Goal: Task Accomplishment & Management: Manage account settings

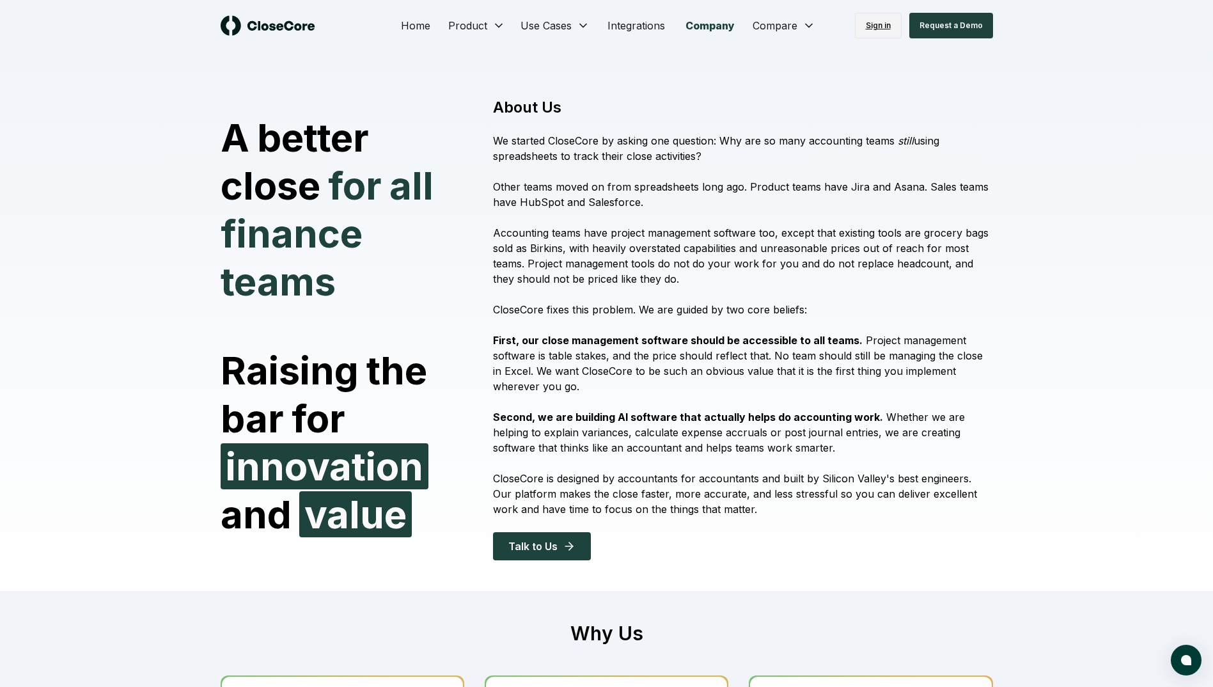
click at [884, 14] on link "Sign in" at bounding box center [878, 26] width 47 height 26
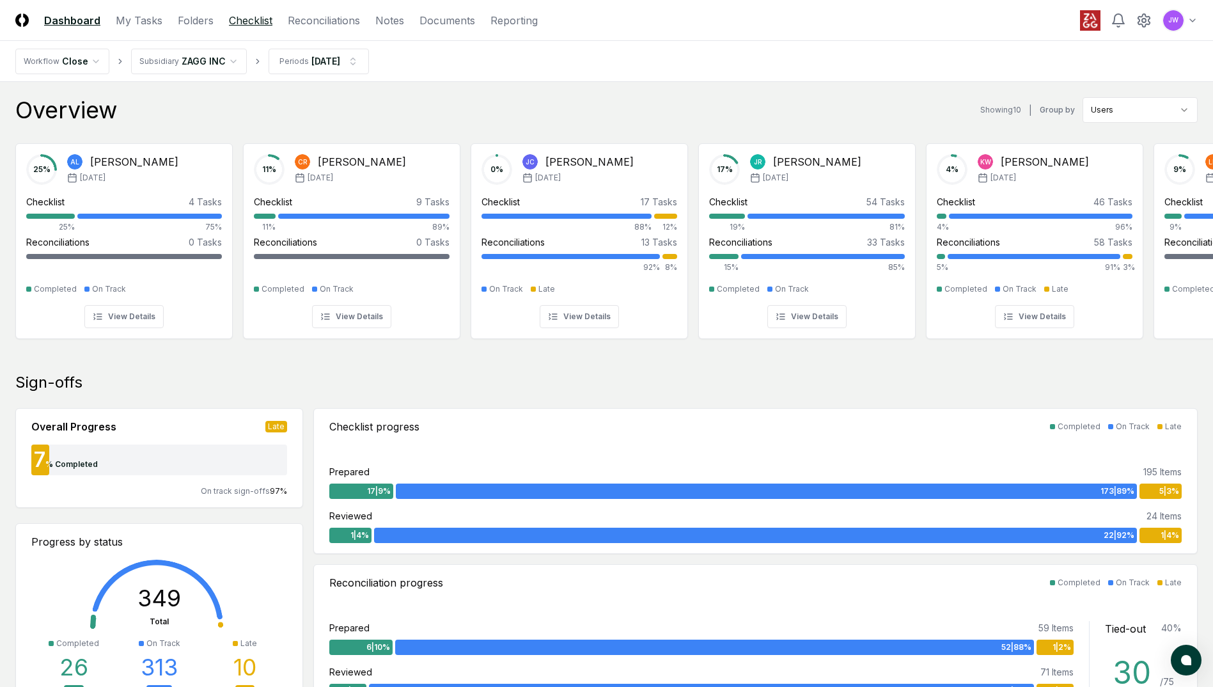
click at [263, 23] on link "Checklist" at bounding box center [250, 20] width 43 height 15
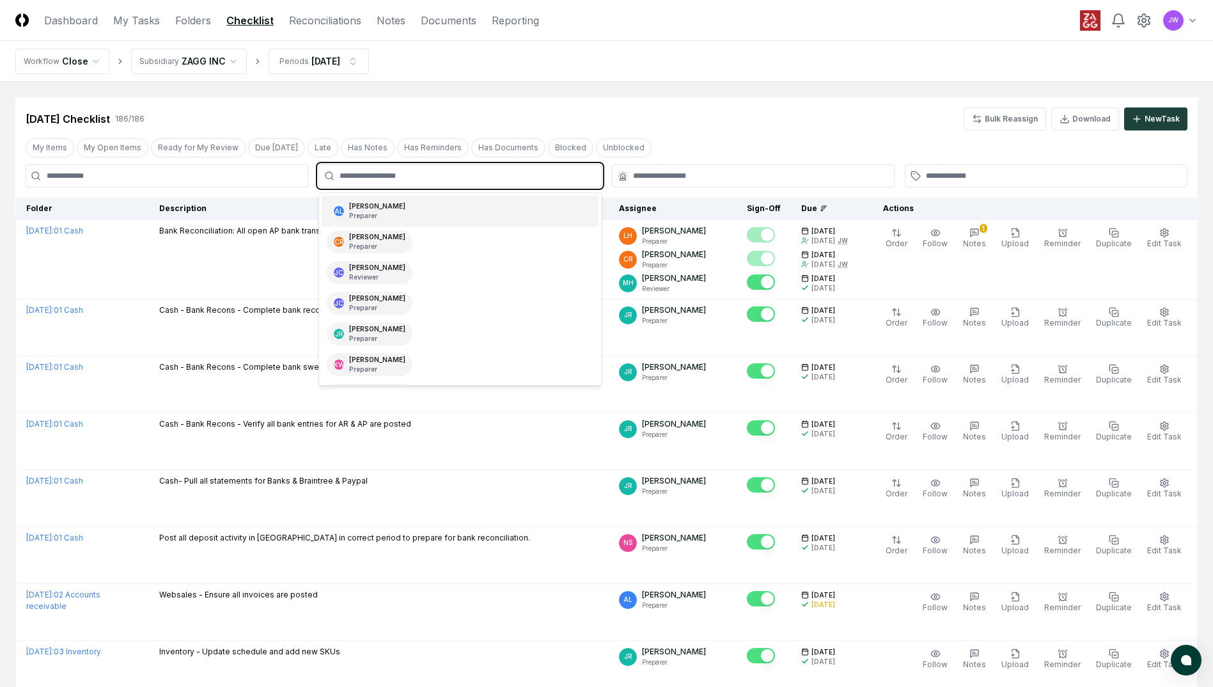
click at [450, 179] on input "text" at bounding box center [465, 176] width 253 height 12
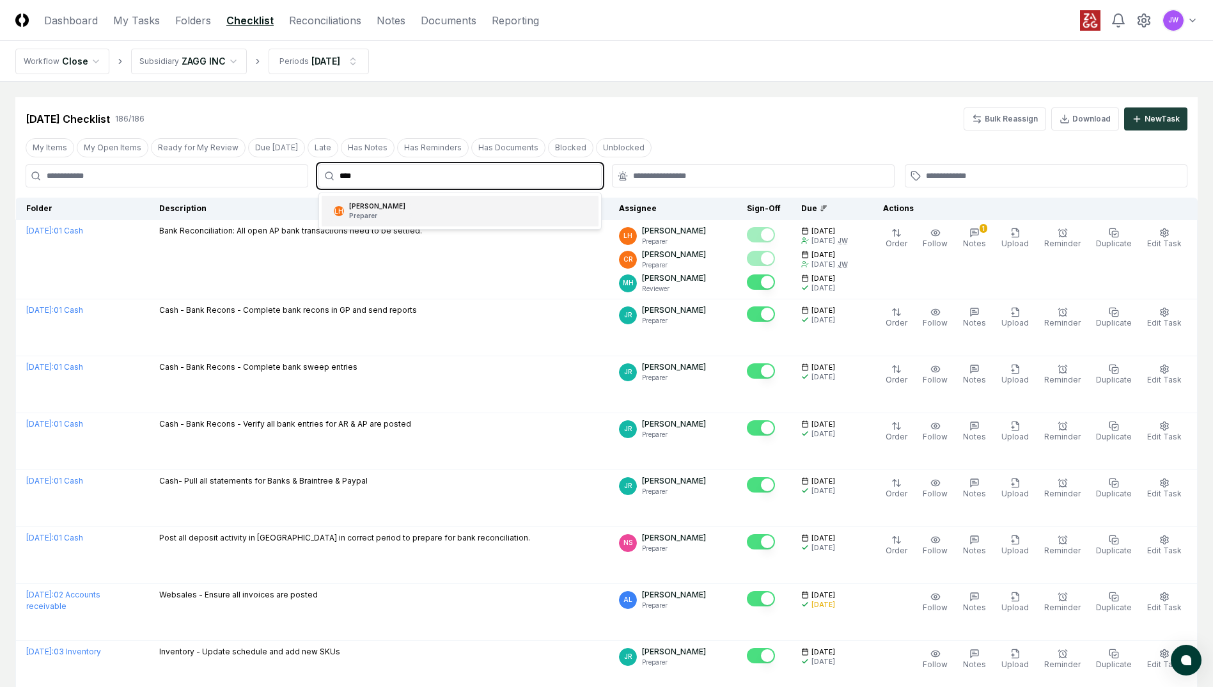
type input "*****"
click at [452, 207] on div "LH Laura Hansen Preparer" at bounding box center [460, 211] width 276 height 31
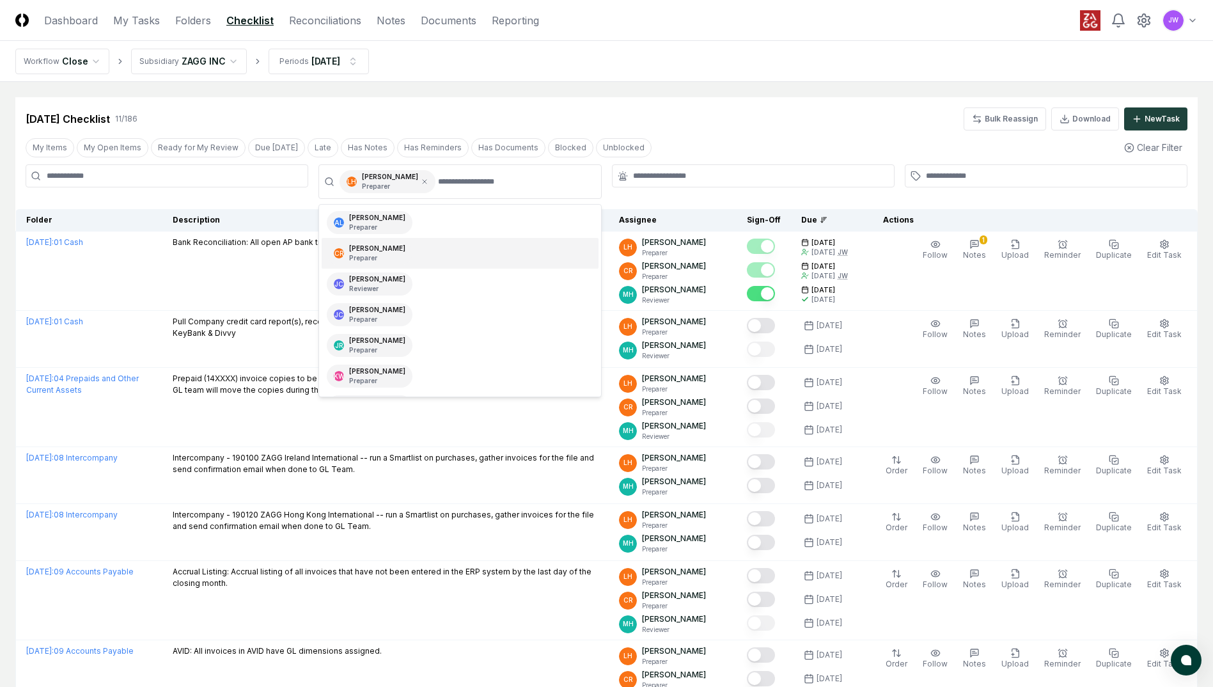
click at [877, 139] on div "My Items My Open Items Ready for My Review Due Today Late Has Notes Has Reminde…" at bounding box center [606, 148] width 1182 height 24
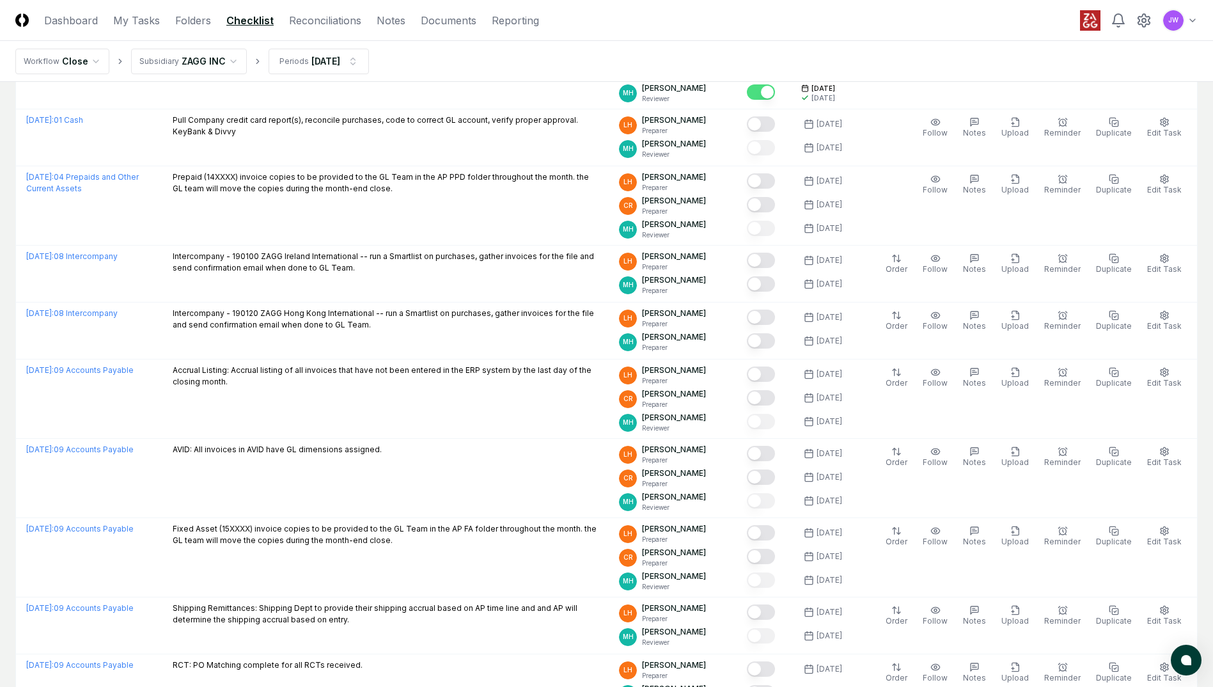
scroll to position [203, 0]
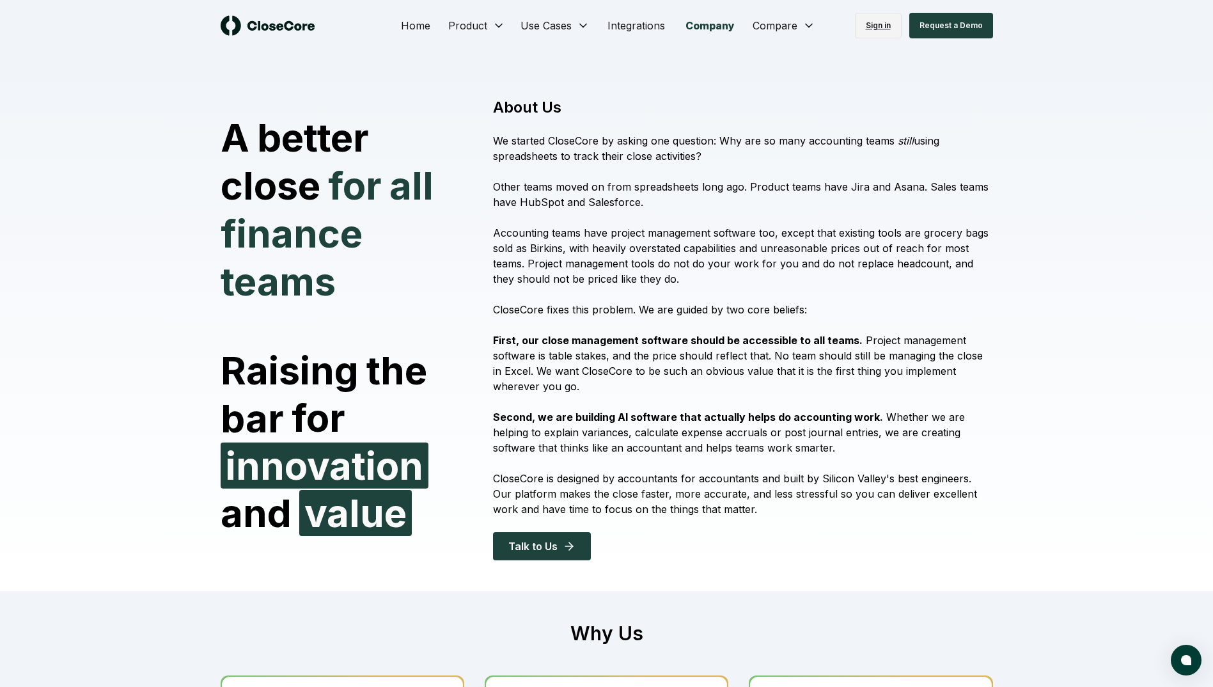
click at [880, 22] on link "Sign in" at bounding box center [878, 26] width 47 height 26
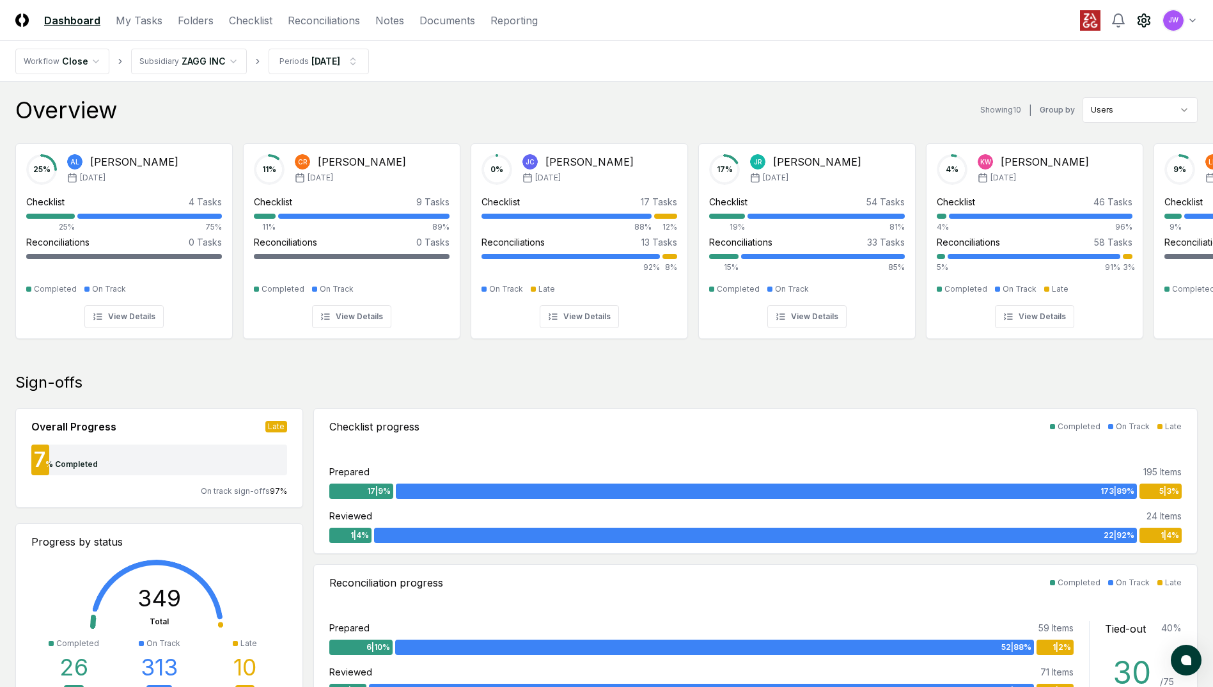
click at [1141, 15] on icon at bounding box center [1143, 20] width 15 height 15
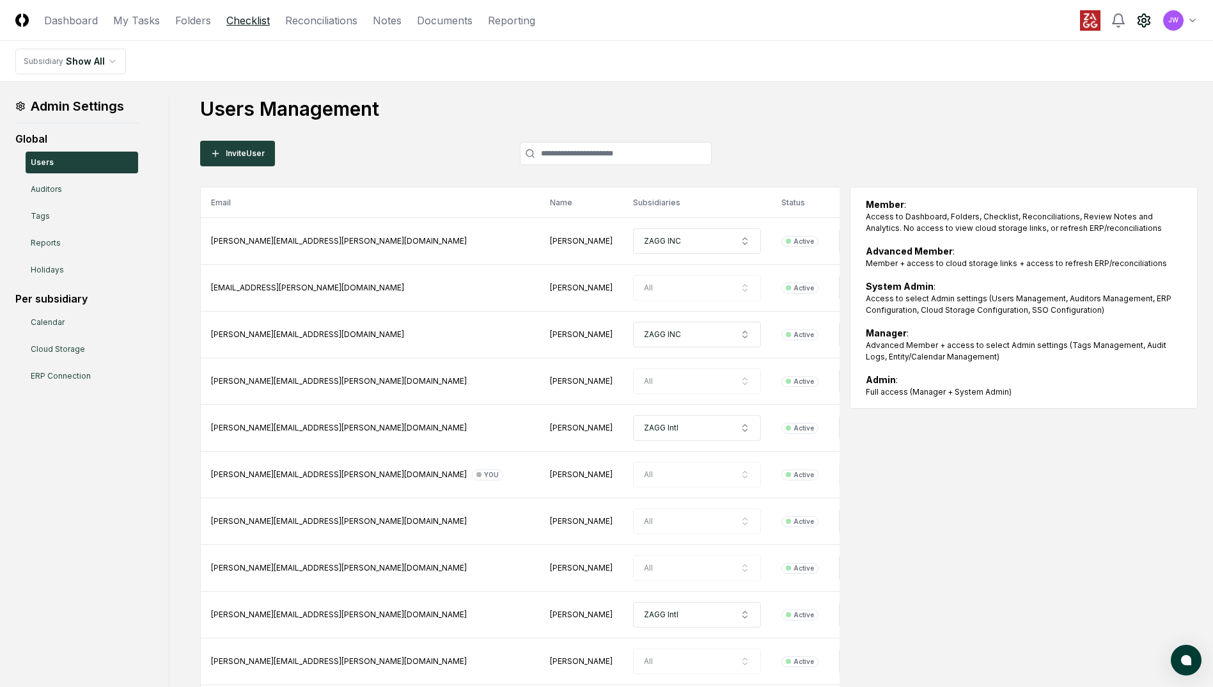
click at [246, 22] on link "Checklist" at bounding box center [247, 20] width 43 height 15
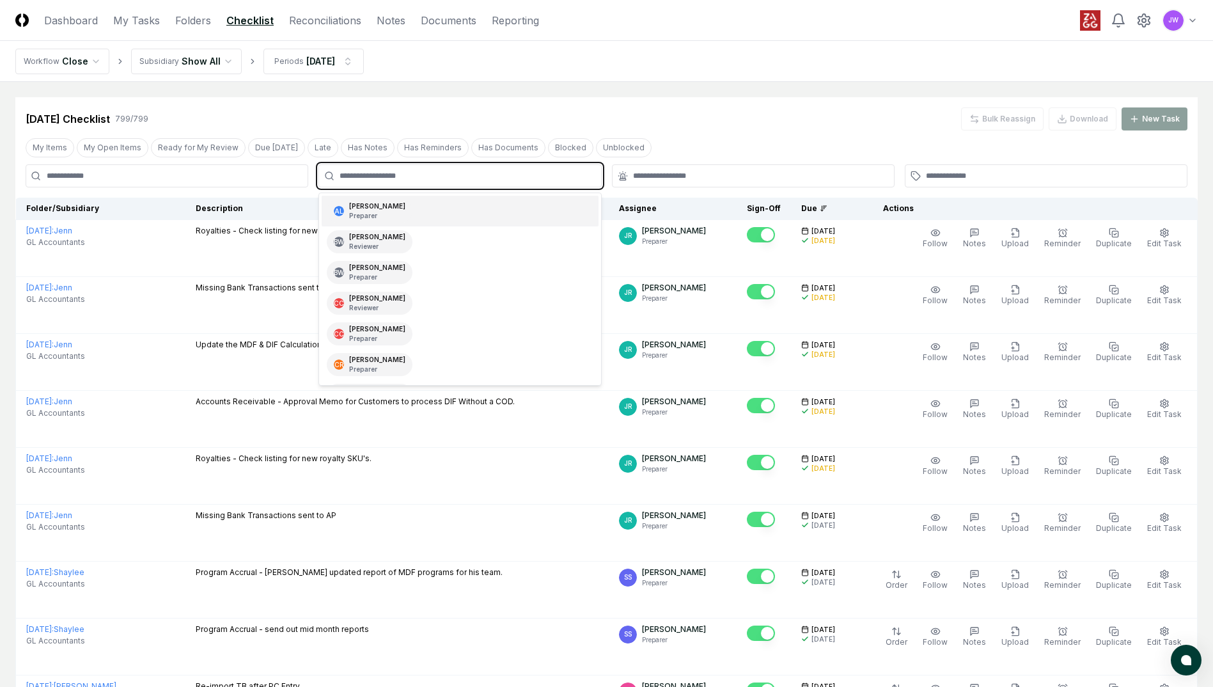
click at [404, 174] on input "text" at bounding box center [465, 176] width 253 height 12
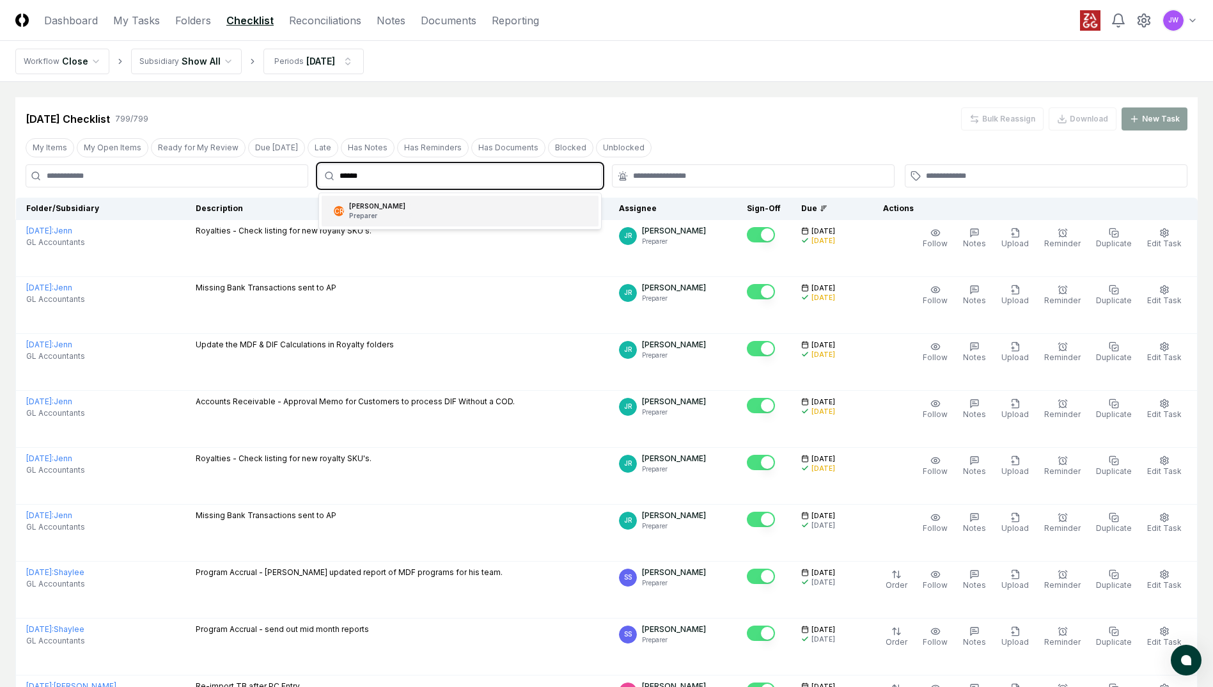
type input "*******"
click at [411, 208] on div "CR Chris Reece Preparer" at bounding box center [460, 211] width 276 height 31
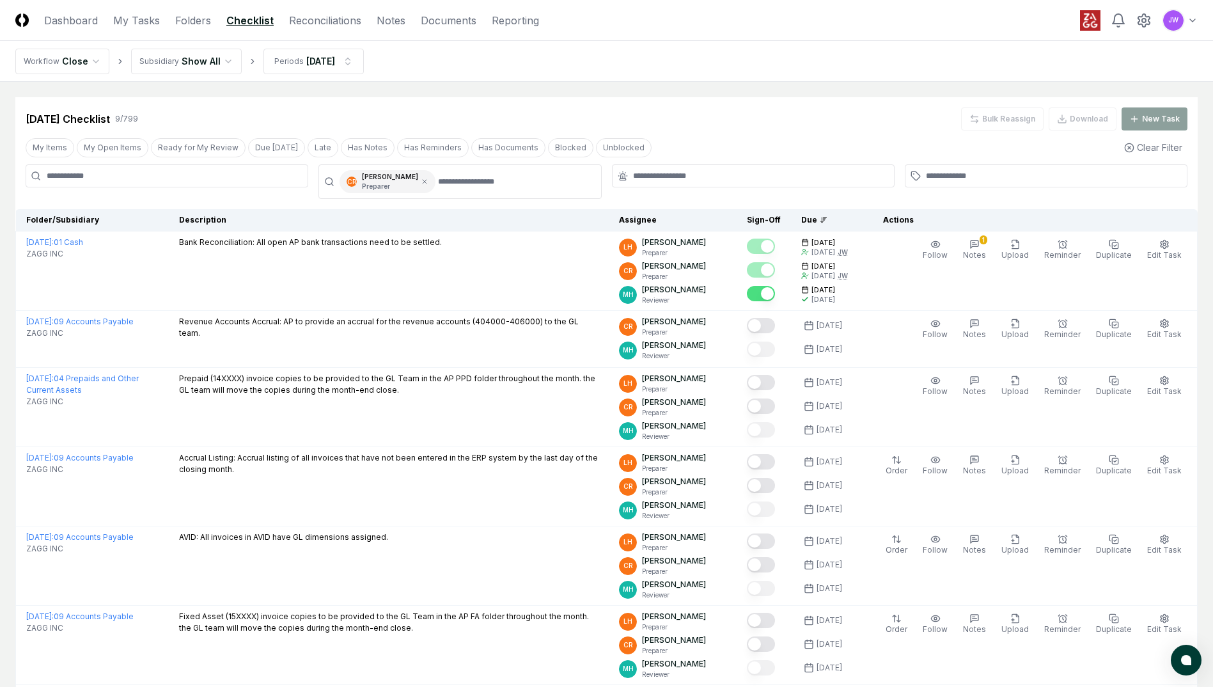
click at [754, 121] on div "Sep 2025 Checklist 9 / 799 Bulk Reassign Download New Task" at bounding box center [607, 118] width 1162 height 23
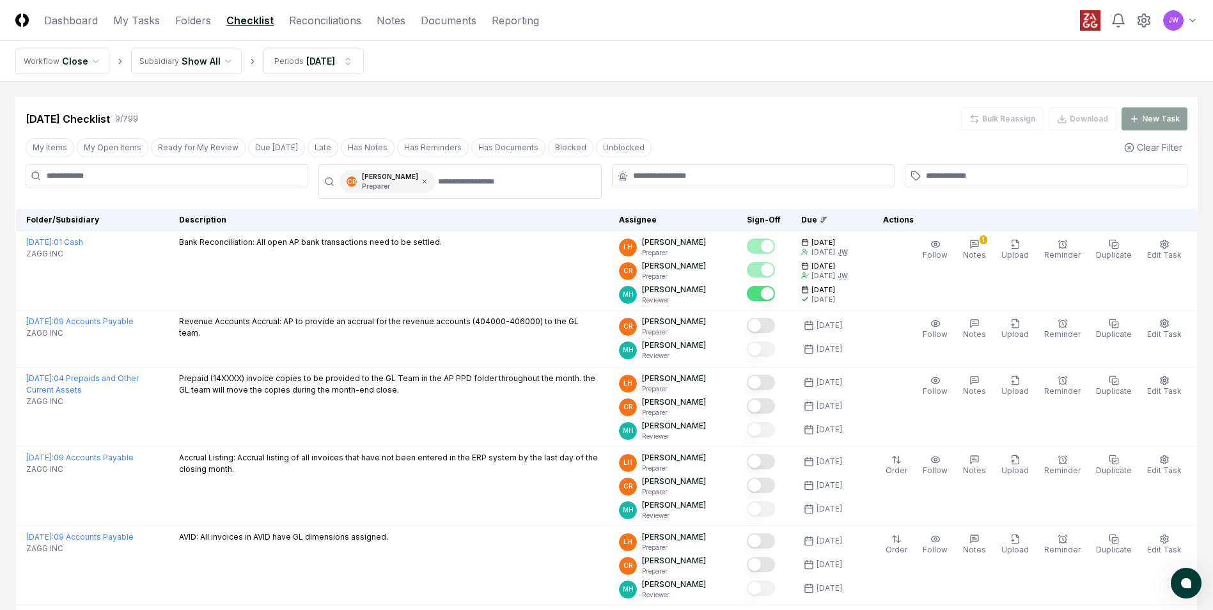
drag, startPoint x: 1212, startPoint y: 343, endPoint x: 1200, endPoint y: 396, distance: 55.1
click at [1200, 396] on main "Cancel Reassign Sep 2025 Checklist 9 / 799 Bulk Reassign Download New Task My I…" at bounding box center [606, 499] width 1213 height 834
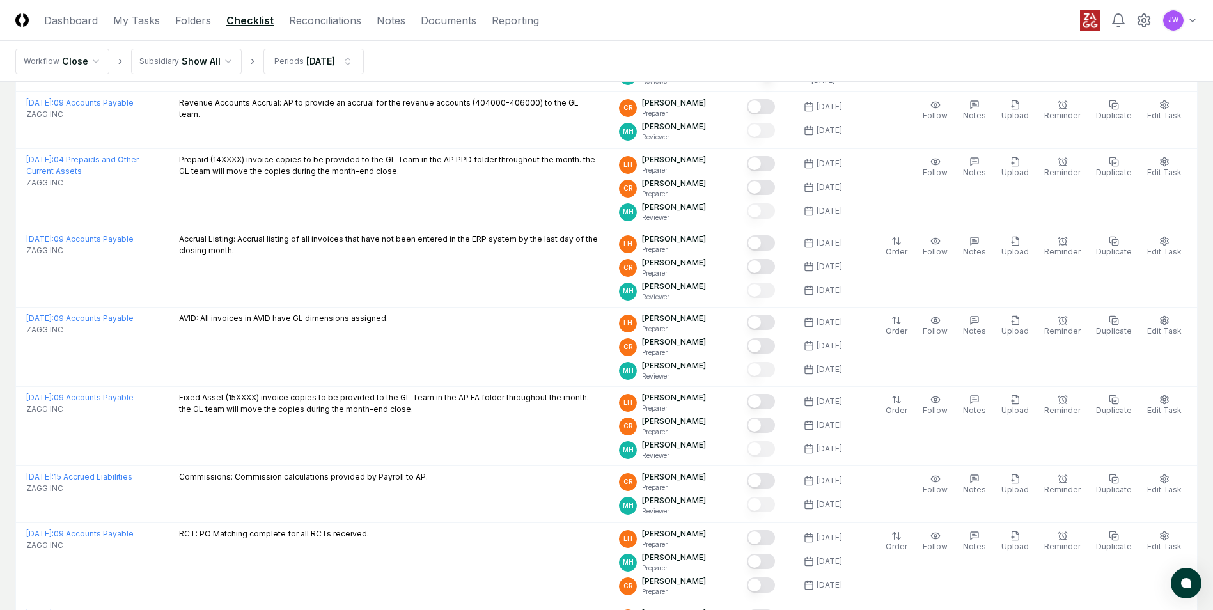
scroll to position [221, 0]
